Goal: Transaction & Acquisition: Obtain resource

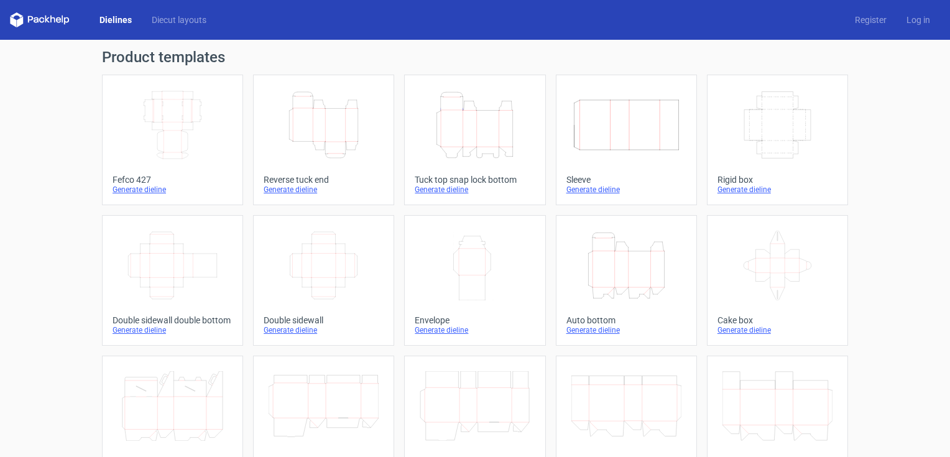
scroll to position [241, 0]
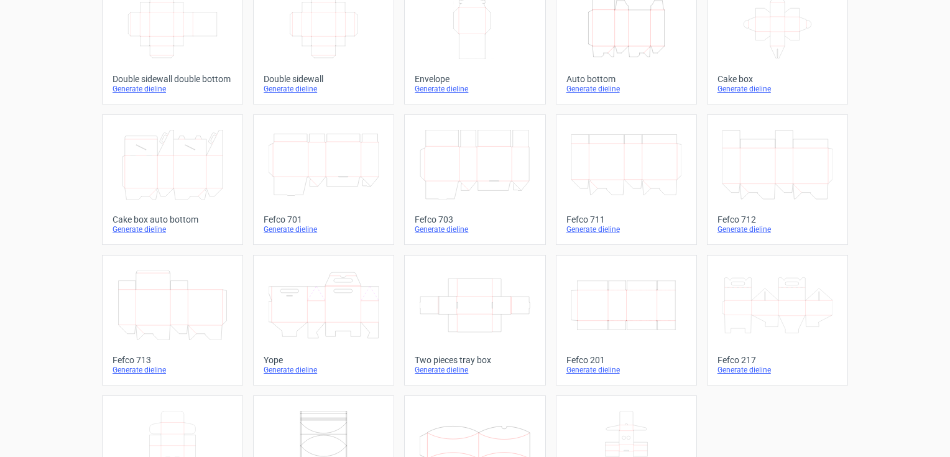
click at [599, 316] on icon "Width Depth Height" at bounding box center [626, 305] width 110 height 70
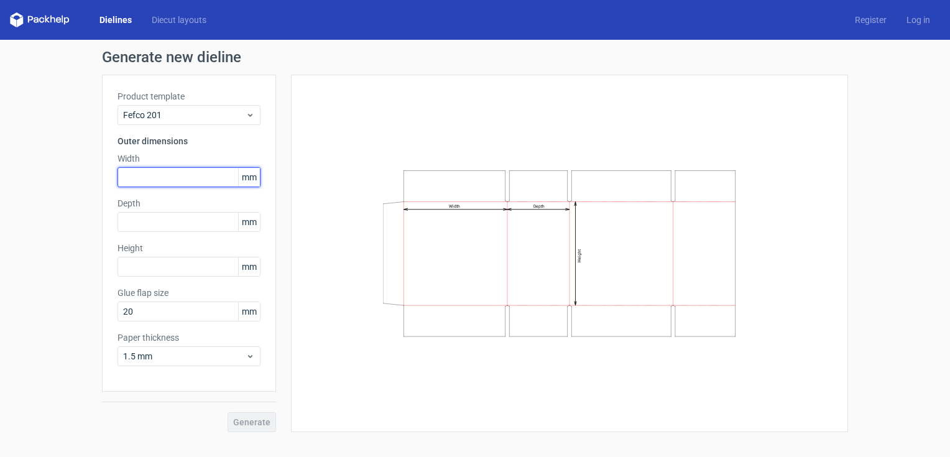
click at [136, 180] on input "text" at bounding box center [188, 177] width 143 height 20
drag, startPoint x: 140, startPoint y: 177, endPoint x: 137, endPoint y: 185, distance: 8.1
click at [134, 179] on input "304" at bounding box center [188, 177] width 143 height 20
type input "305"
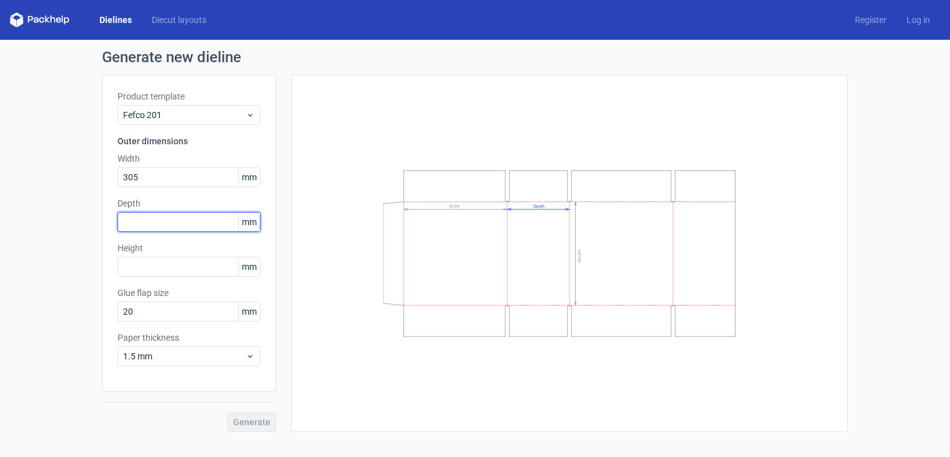
click at [144, 228] on input "text" at bounding box center [188, 222] width 143 height 20
type input "153"
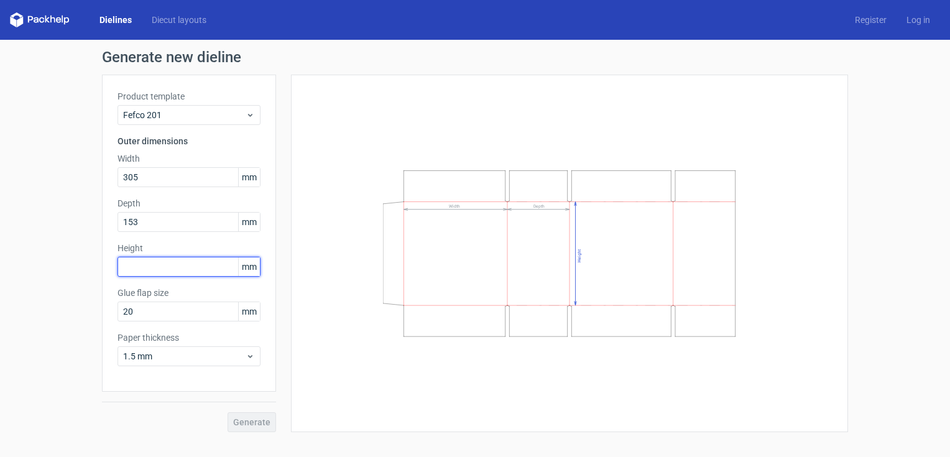
click at [142, 265] on input "text" at bounding box center [188, 267] width 143 height 20
type input "153"
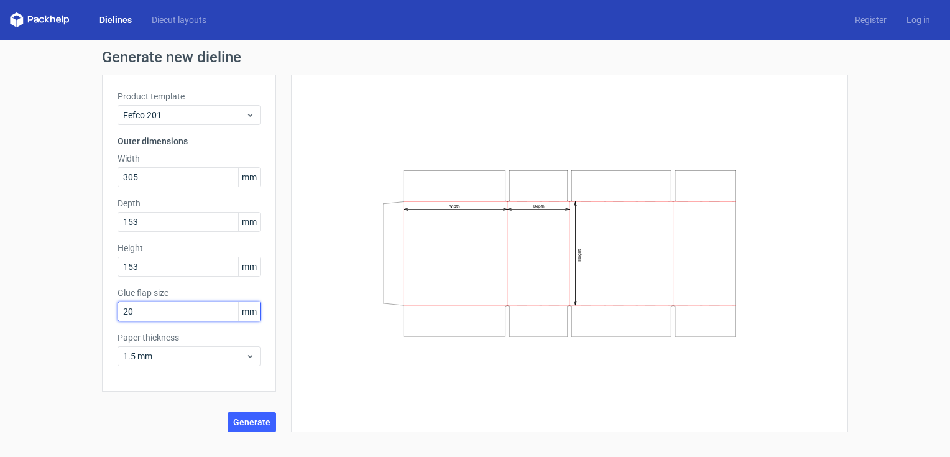
drag, startPoint x: 129, startPoint y: 308, endPoint x: 111, endPoint y: 320, distance: 22.1
click at [110, 321] on div "Product template Fefco 201 Outer dimensions Width 305 mm Depth 153 mm Height 15…" at bounding box center [189, 233] width 174 height 317
drag, startPoint x: 129, startPoint y: 315, endPoint x: 88, endPoint y: 315, distance: 41.7
click at [88, 315] on div "Generate new dieline Product template Fefco 201 Outer dimensions Width 305 mm D…" at bounding box center [475, 241] width 950 height 402
type input "30"
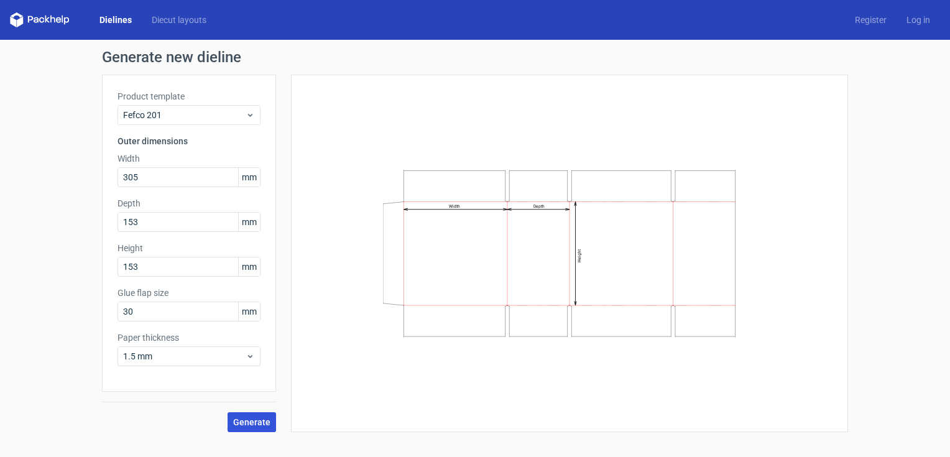
click at [263, 423] on span "Generate" at bounding box center [251, 422] width 37 height 9
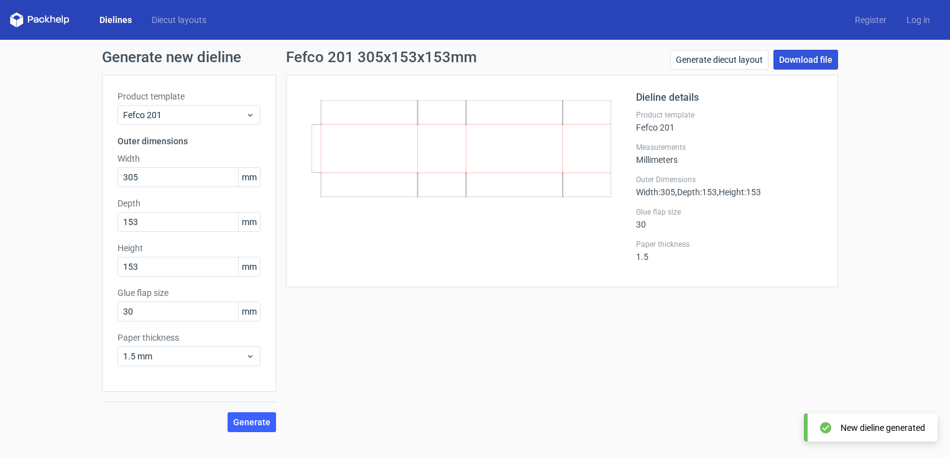
click at [805, 58] on link "Download file" at bounding box center [805, 60] width 65 height 20
